Goal: Information Seeking & Learning: Find specific fact

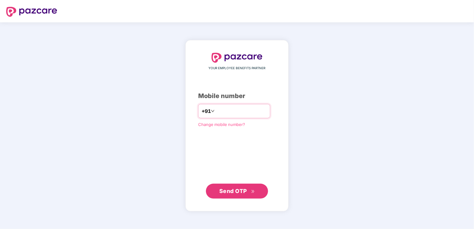
type input "**********"
click at [264, 171] on div "**********" at bounding box center [237, 126] width 78 height 146
click at [253, 197] on button "Send OTP" at bounding box center [237, 191] width 62 height 15
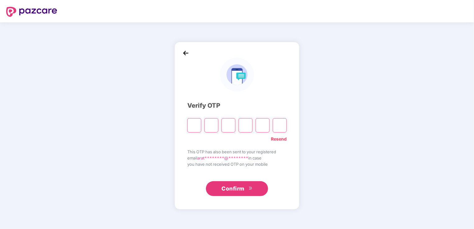
type input "*"
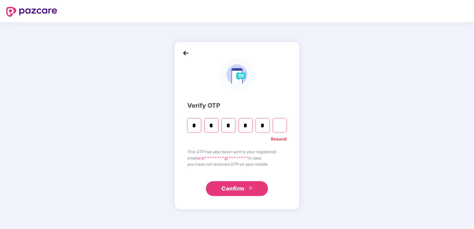
type input "*"
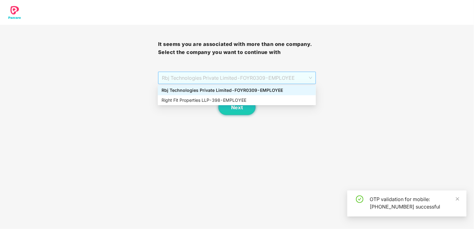
click at [251, 77] on span "Rbj Technologies Private Limited - FOYR0309 - EMPLOYEE" at bounding box center [237, 78] width 151 height 12
click at [246, 100] on div "Right Fit Properties LLP - 398 - EMPLOYEE" at bounding box center [237, 100] width 151 height 7
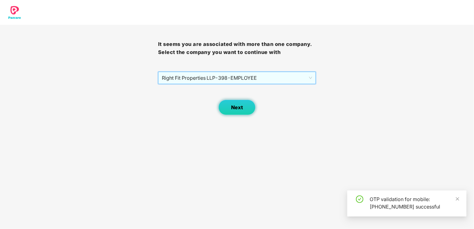
click at [239, 109] on span "Next" at bounding box center [237, 108] width 12 height 6
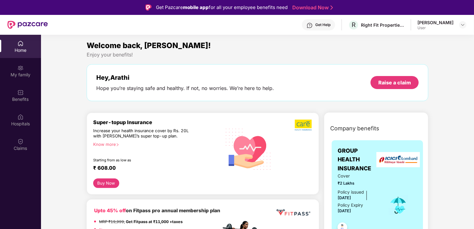
click at [21, 47] on div "Home" at bounding box center [20, 46] width 41 height 23
click at [30, 122] on div "Hospitals" at bounding box center [20, 124] width 41 height 6
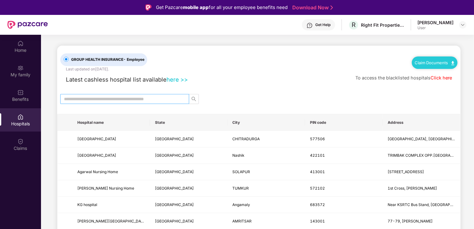
click at [87, 101] on input "text" at bounding box center [122, 99] width 117 height 7
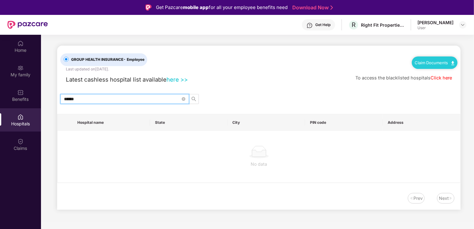
type input "*******"
drag, startPoint x: 85, startPoint y: 100, endPoint x: 58, endPoint y: 105, distance: 27.5
click at [58, 105] on div "GROUP HEALTH INSURANCE - Employee Last updated on [DATE] . Claim Documents Late…" at bounding box center [259, 128] width 404 height 164
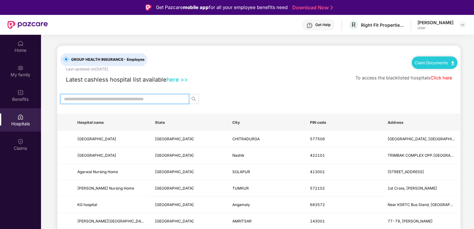
click at [92, 96] on input "text" at bounding box center [122, 99] width 117 height 7
type input "****"
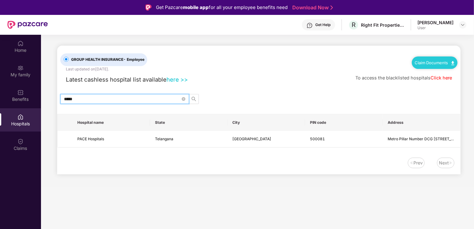
scroll to position [7, 0]
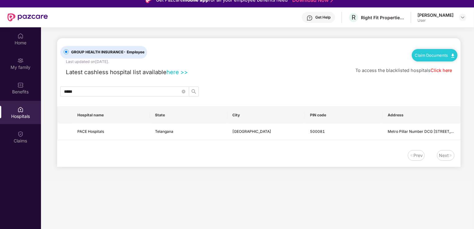
drag, startPoint x: 444, startPoint y: 116, endPoint x: 384, endPoint y: 104, distance: 61.3
click at [384, 104] on body "Get Pazcare mobile app for all your employee benefits need Download Now Get Hel…" at bounding box center [237, 107] width 474 height 229
drag, startPoint x: 384, startPoint y: 104, endPoint x: 407, endPoint y: 135, distance: 38.9
click at [407, 135] on td "Metro Pillar Number DCG [STREET_ADDRESS]" at bounding box center [422, 132] width 78 height 16
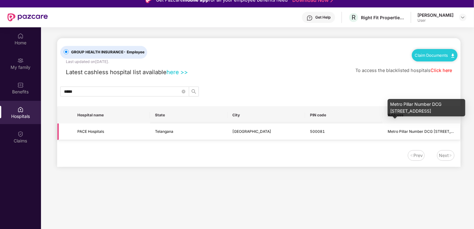
click at [405, 130] on span "Metro Pillar Number DCG [STREET_ADDRESS]" at bounding box center [429, 131] width 82 height 5
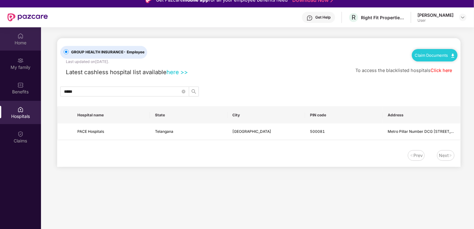
click at [26, 37] on div "Home" at bounding box center [20, 38] width 41 height 23
